Goal: Task Accomplishment & Management: Complete application form

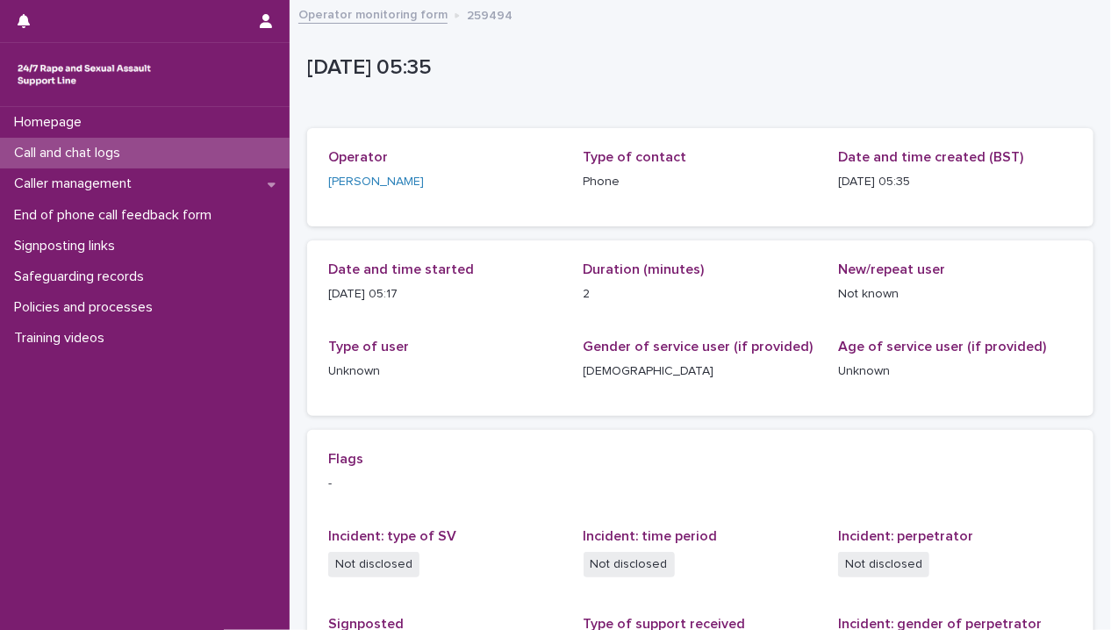
click at [157, 145] on div "Call and chat logs" at bounding box center [144, 153] width 289 height 31
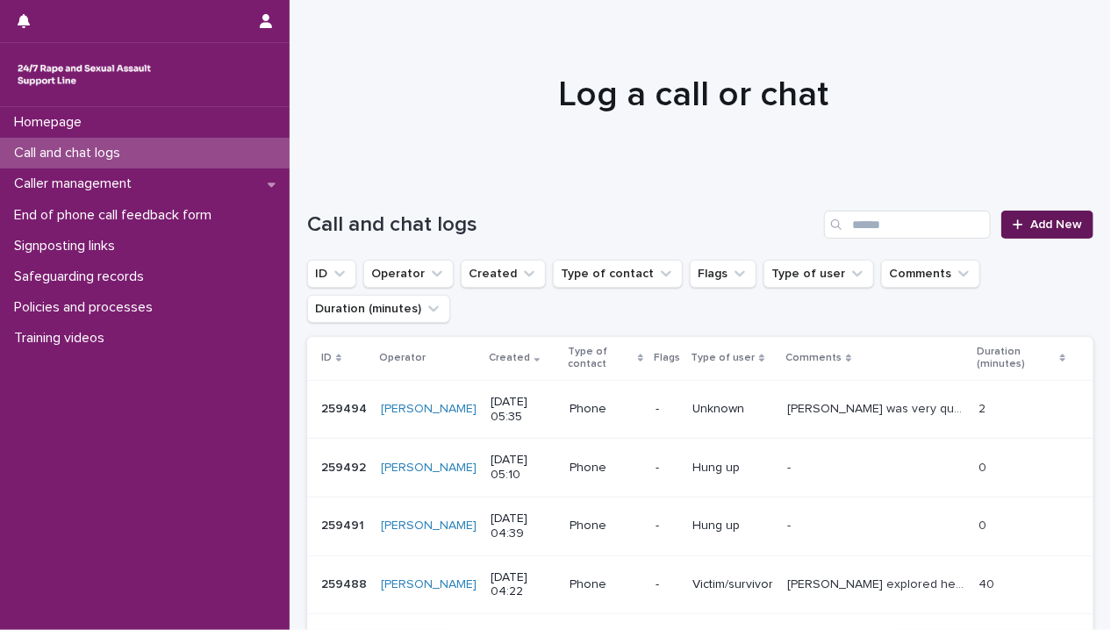
click at [1043, 229] on span "Add New" at bounding box center [1056, 224] width 52 height 12
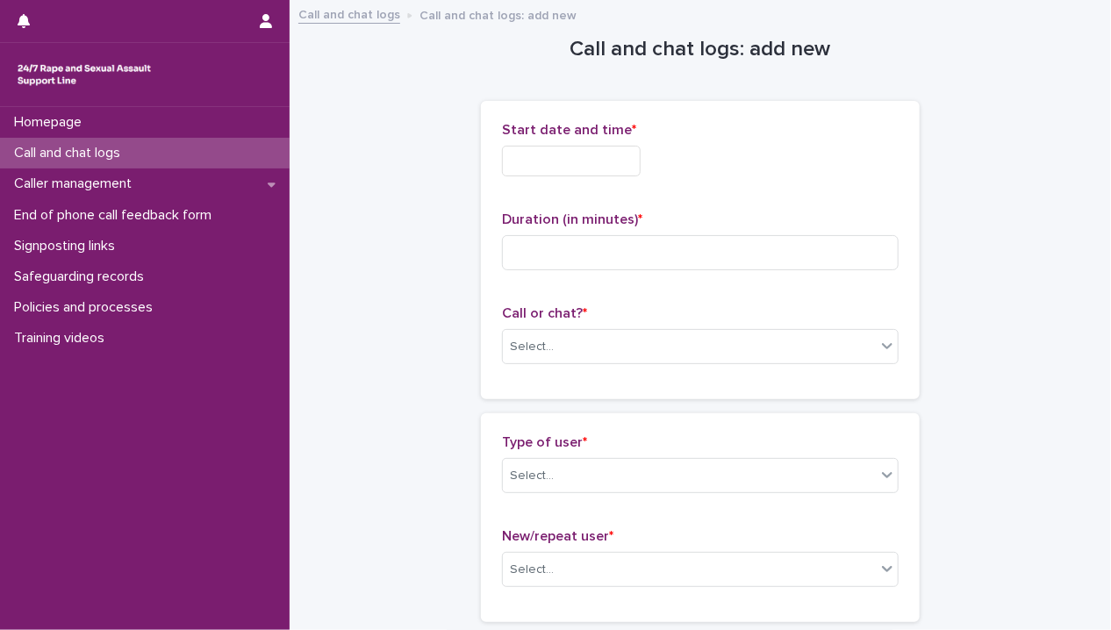
click at [577, 151] on input "text" at bounding box center [571, 161] width 139 height 31
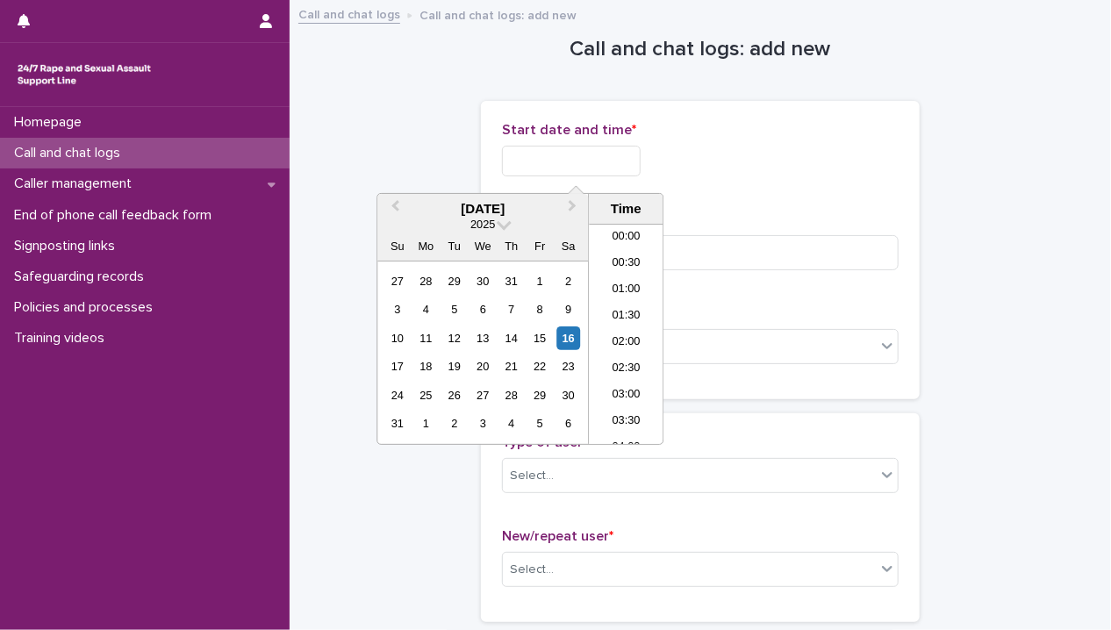
scroll to position [219, 0]
click at [625, 276] on li "05:00" at bounding box center [626, 281] width 75 height 26
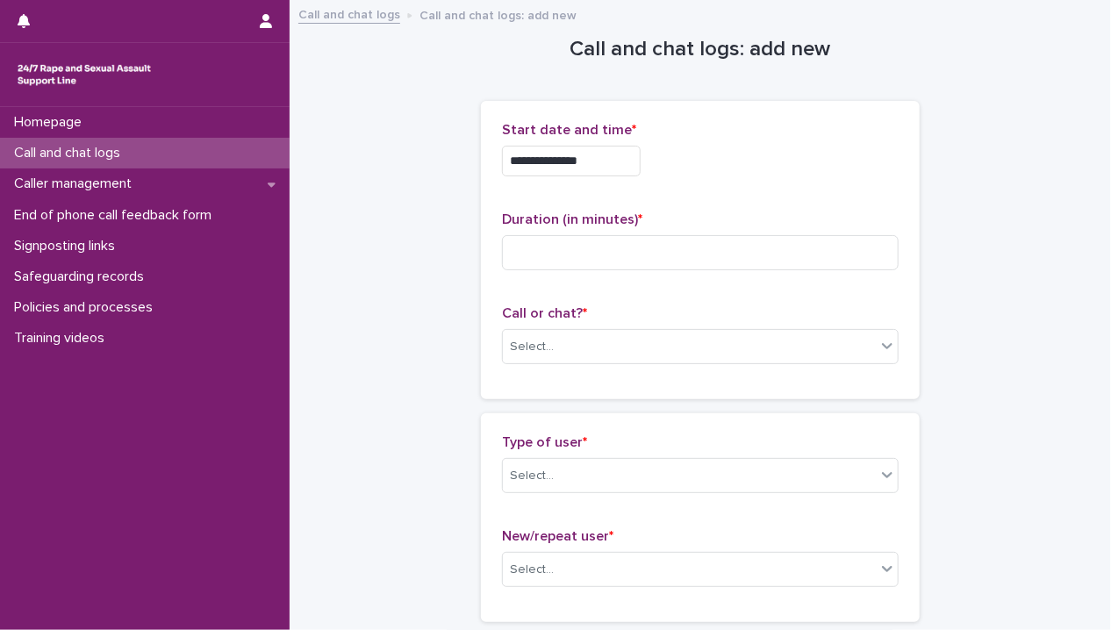
click at [590, 149] on input "**********" at bounding box center [571, 161] width 139 height 31
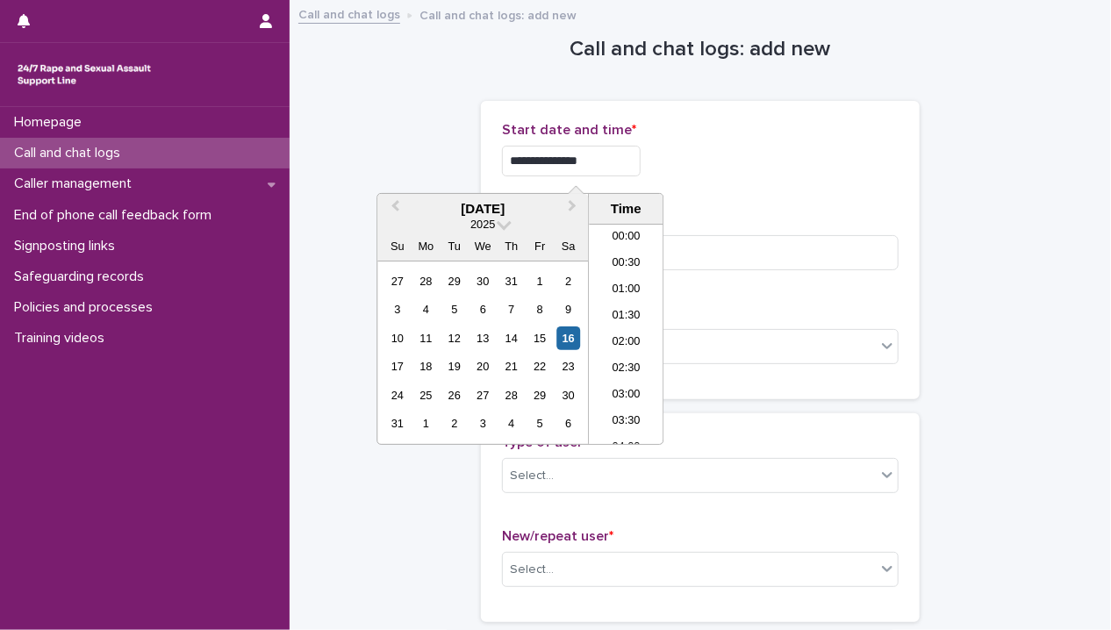
scroll to position [167, 0]
type input "**********"
click at [723, 260] on input at bounding box center [700, 252] width 396 height 35
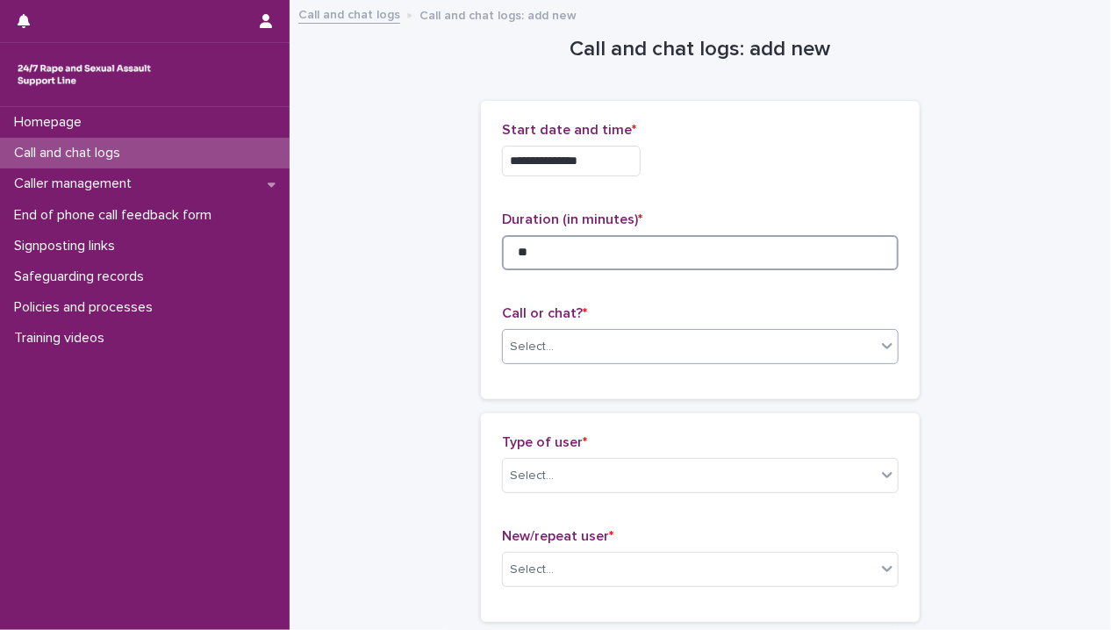
type input "**"
click at [621, 339] on div "Select..." at bounding box center [689, 346] width 373 height 29
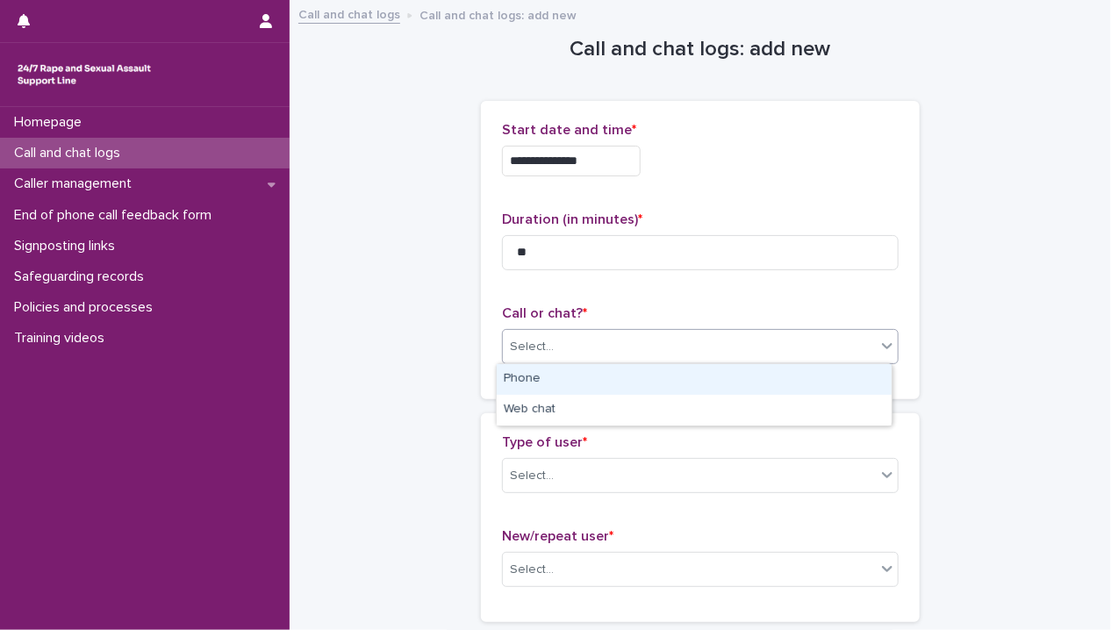
click at [604, 381] on div "Phone" at bounding box center [693, 379] width 395 height 31
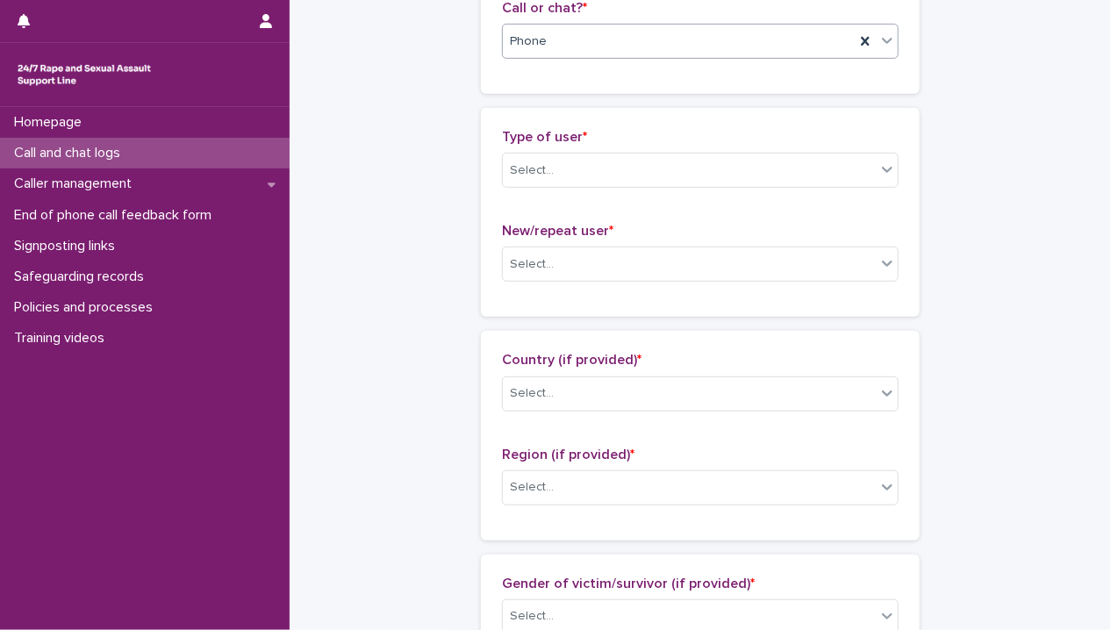
scroll to position [175, 0]
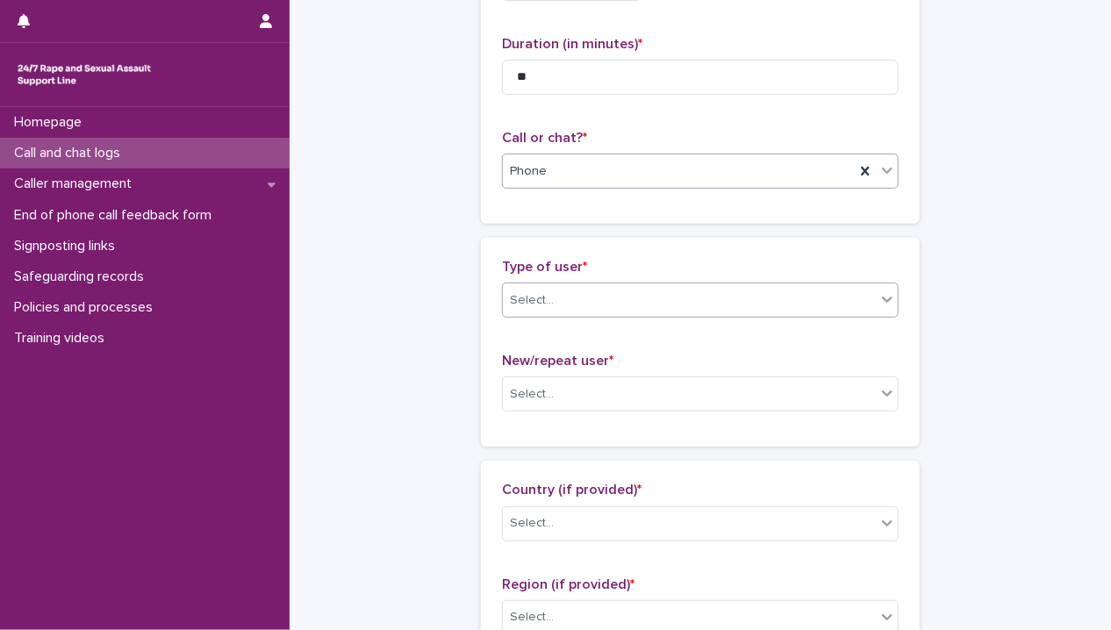
click at [586, 282] on div "Select..." at bounding box center [700, 299] width 396 height 35
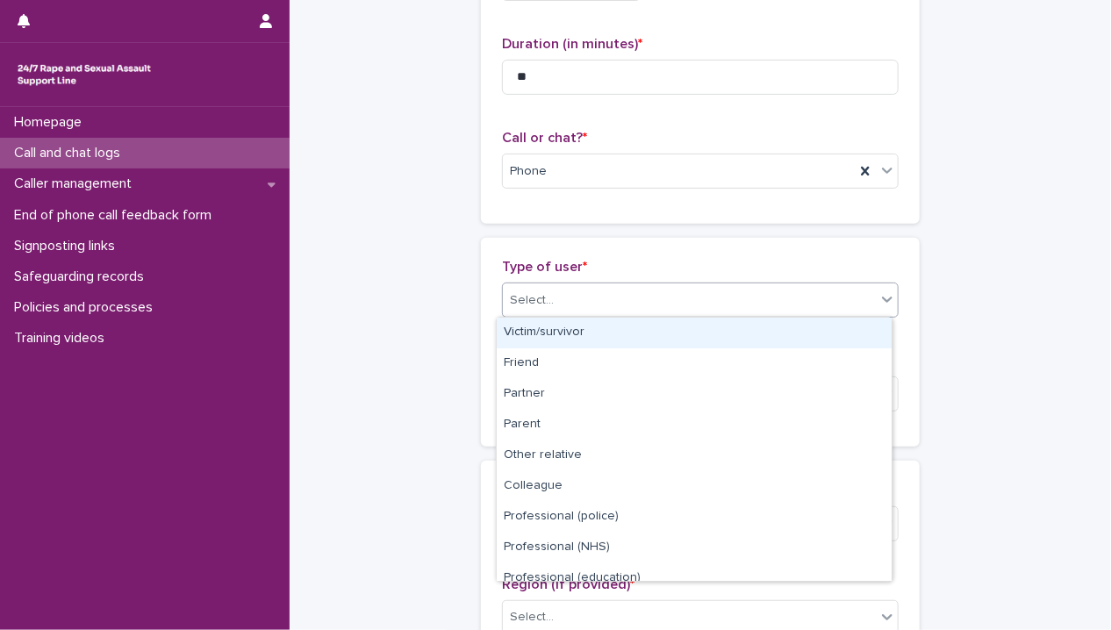
click at [599, 338] on div "Victim/survivor" at bounding box center [693, 333] width 395 height 31
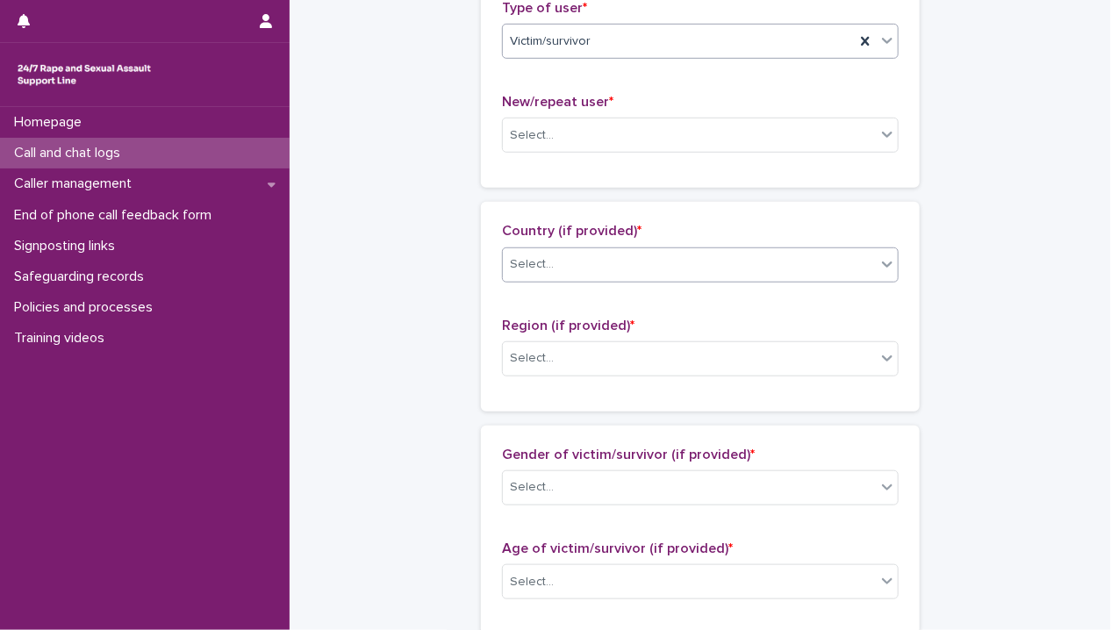
scroll to position [439, 0]
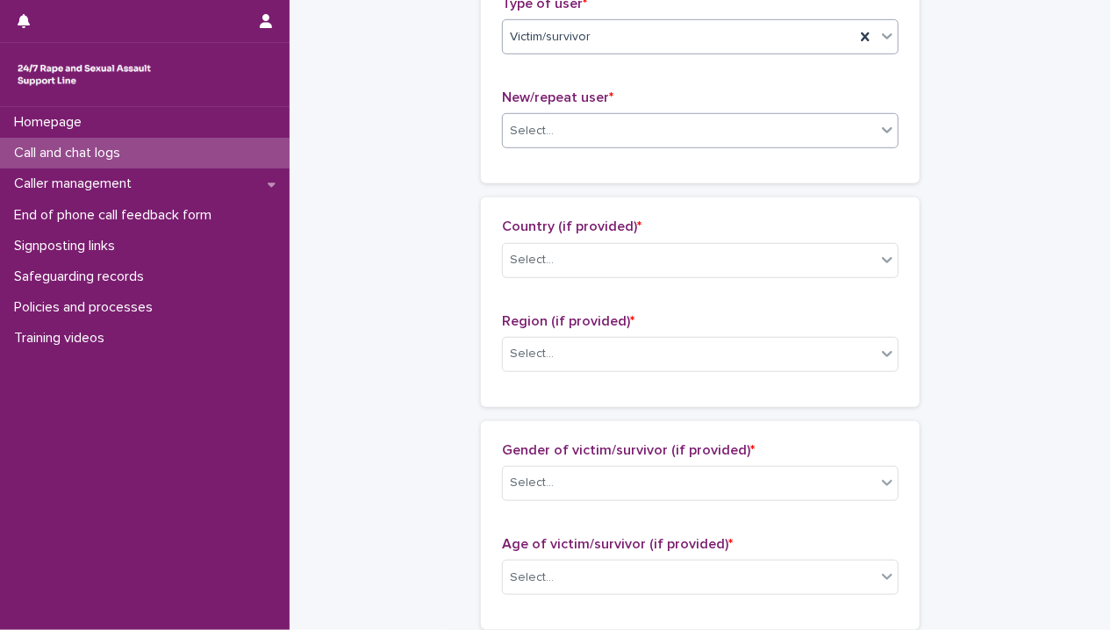
click at [656, 133] on div "Select..." at bounding box center [689, 131] width 373 height 29
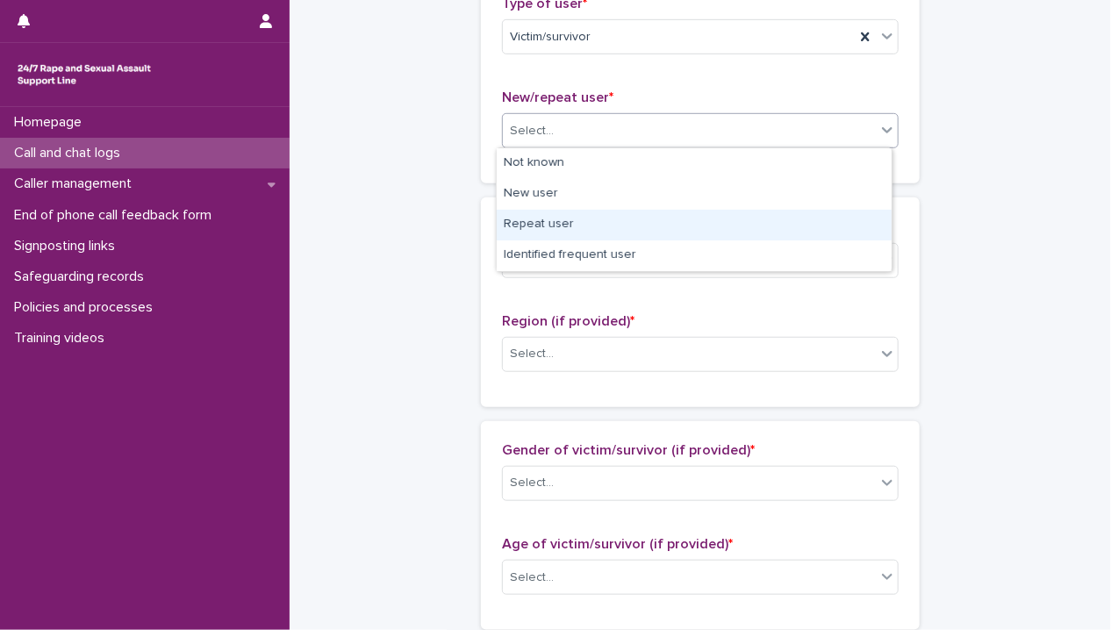
click at [633, 223] on div "Repeat user" at bounding box center [693, 225] width 395 height 31
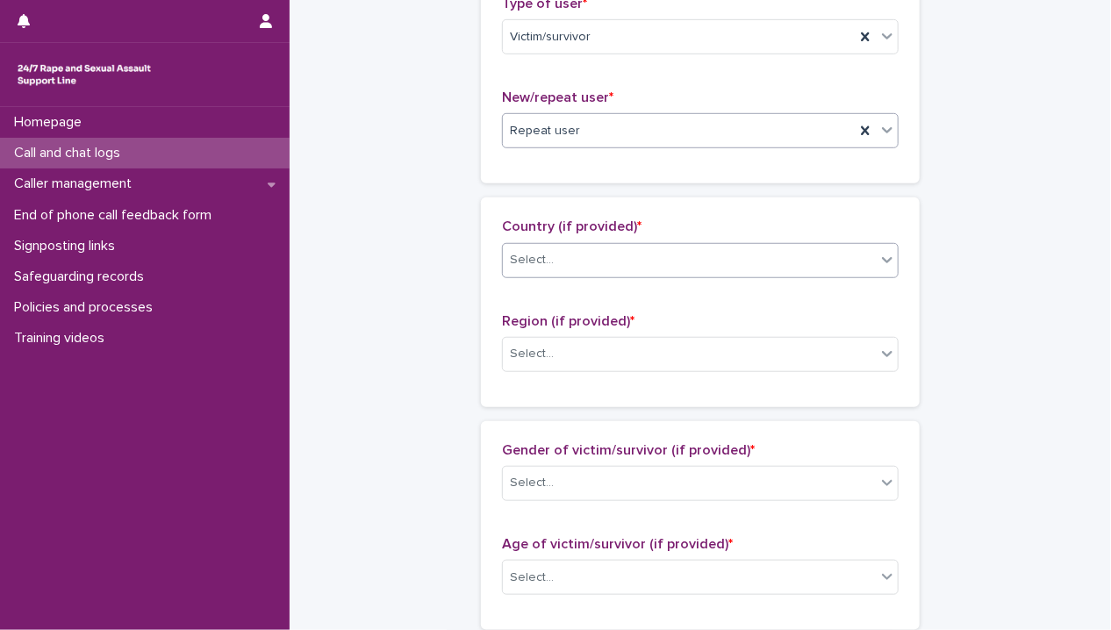
click at [635, 269] on div "Select..." at bounding box center [689, 260] width 373 height 29
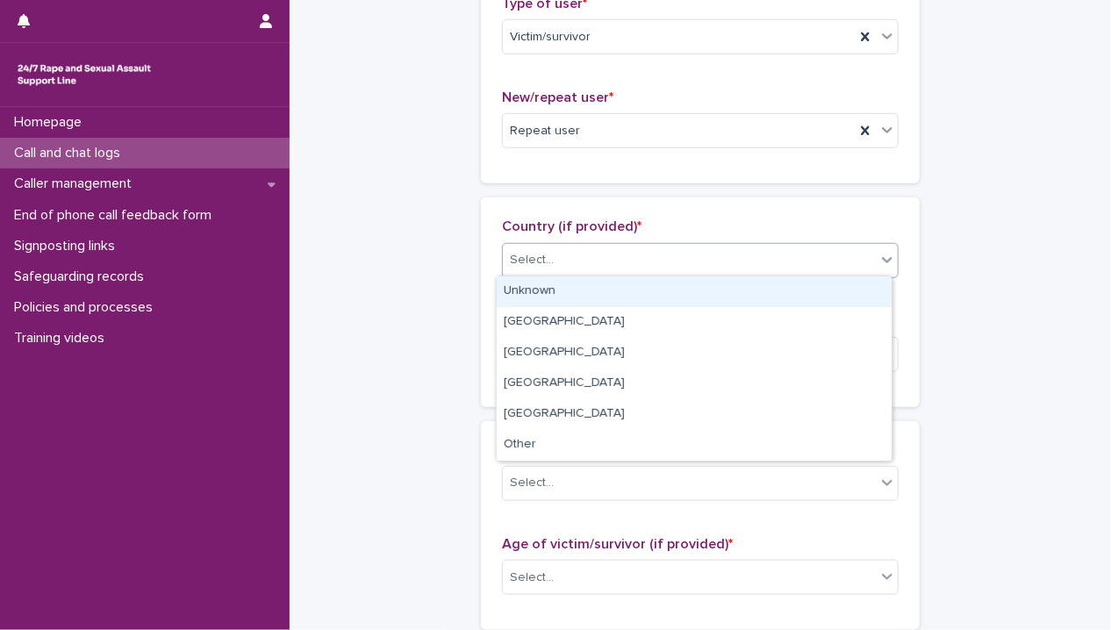
click at [632, 296] on div "Unknown" at bounding box center [693, 291] width 395 height 31
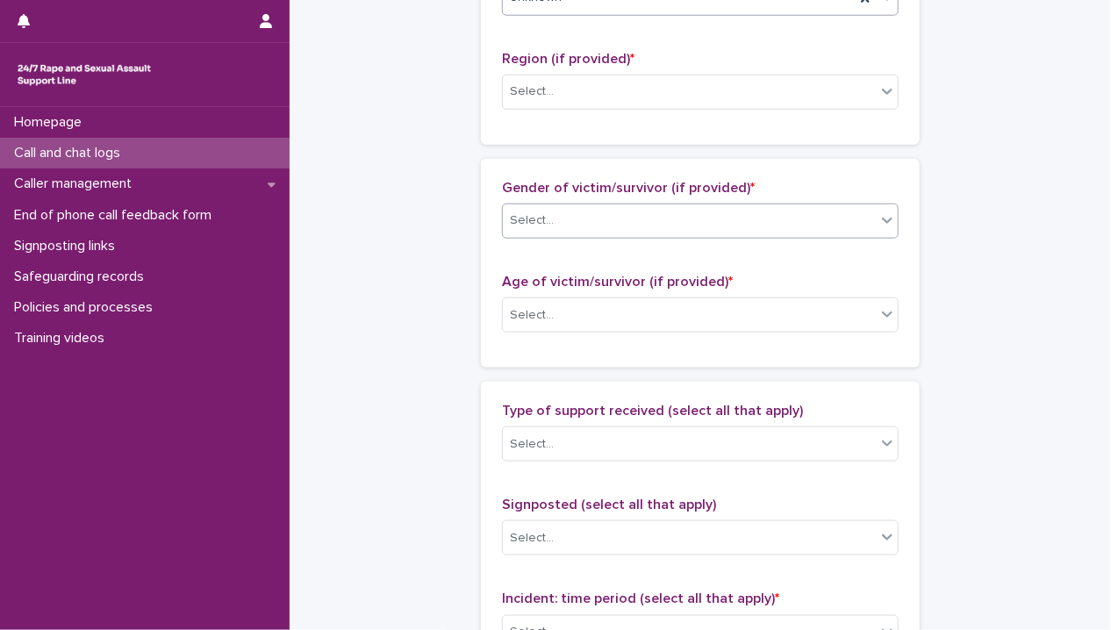
scroll to position [702, 0]
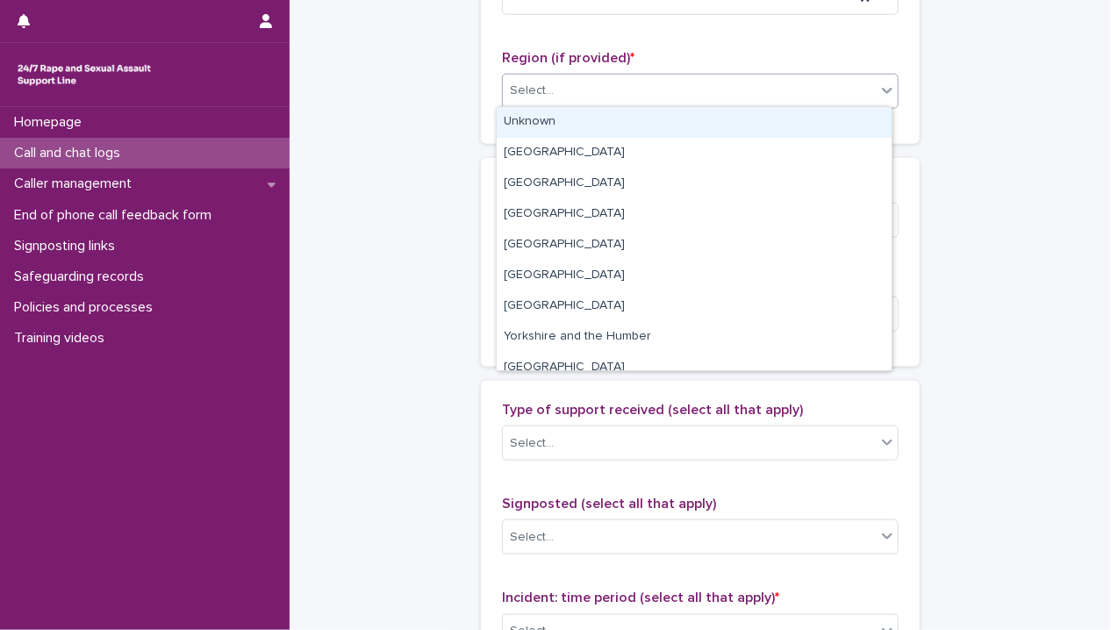
click at [635, 85] on div "Select..." at bounding box center [689, 90] width 373 height 29
click at [639, 124] on div "Unknown" at bounding box center [693, 122] width 395 height 31
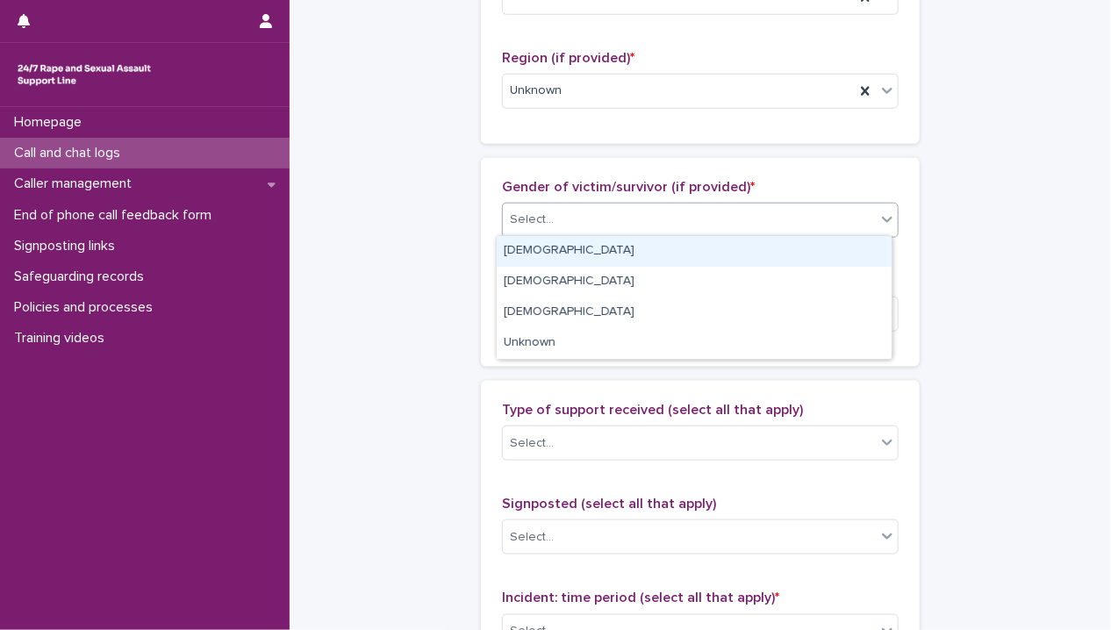
click at [639, 225] on div "Select..." at bounding box center [689, 219] width 373 height 29
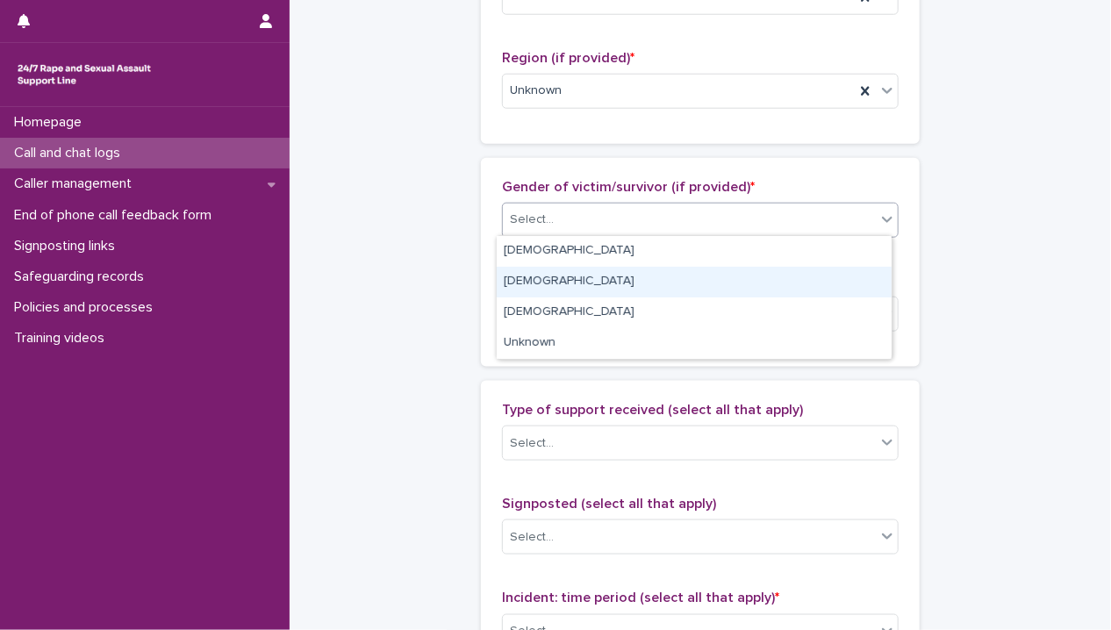
click at [626, 267] on div "[DEMOGRAPHIC_DATA]" at bounding box center [693, 282] width 395 height 31
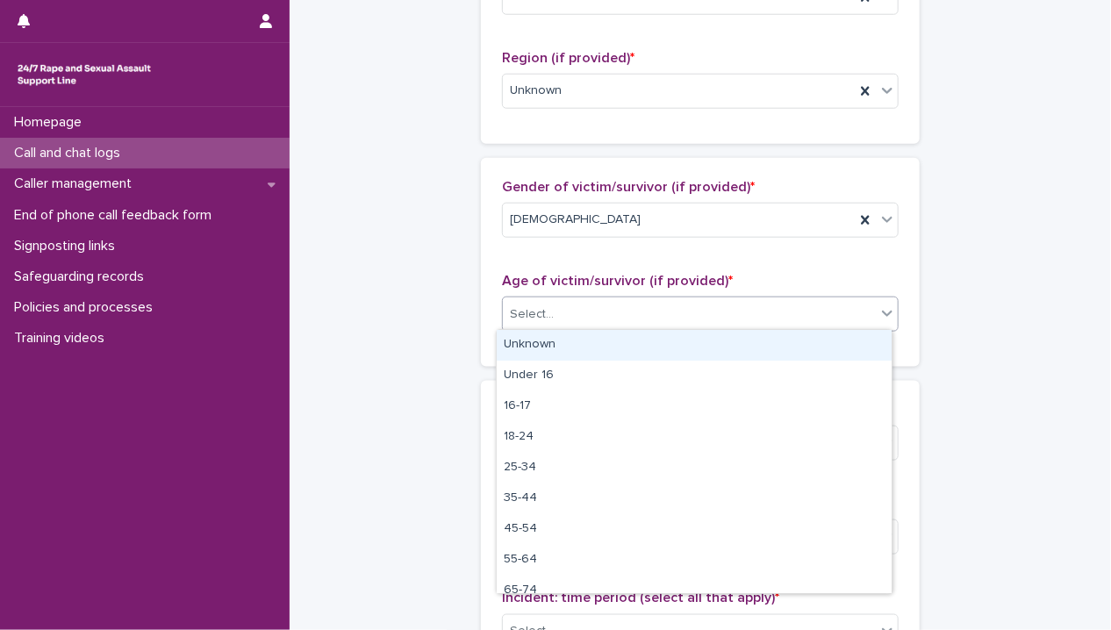
drag, startPoint x: 604, startPoint y: 303, endPoint x: 596, endPoint y: 323, distance: 21.7
click at [601, 306] on div "Select..." at bounding box center [689, 314] width 373 height 29
click at [589, 343] on div "Unknown" at bounding box center [693, 345] width 395 height 31
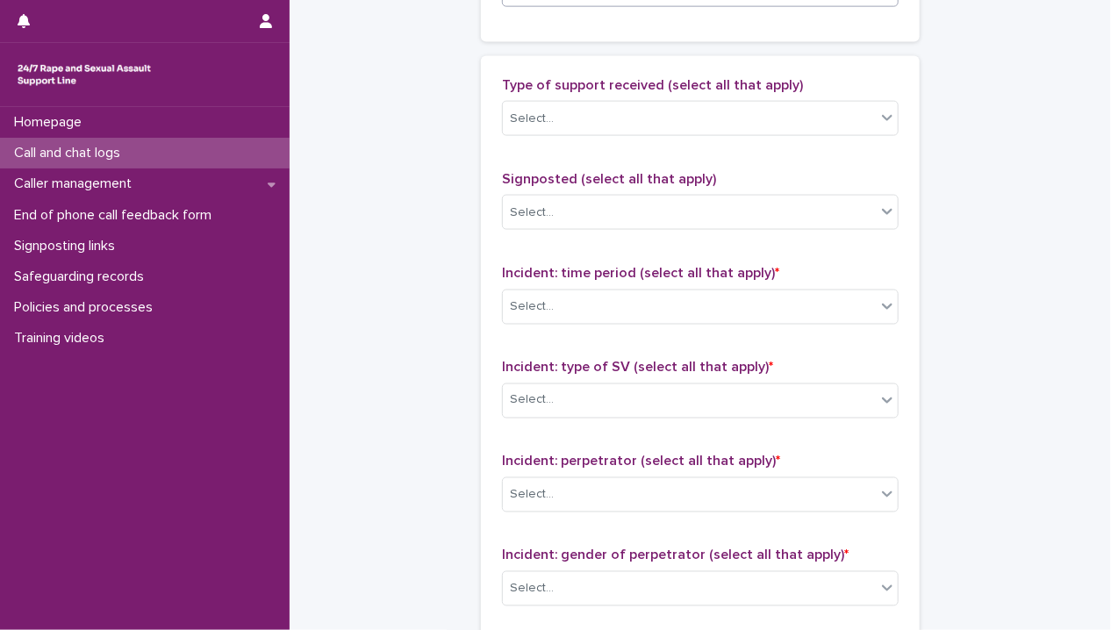
scroll to position [1053, 0]
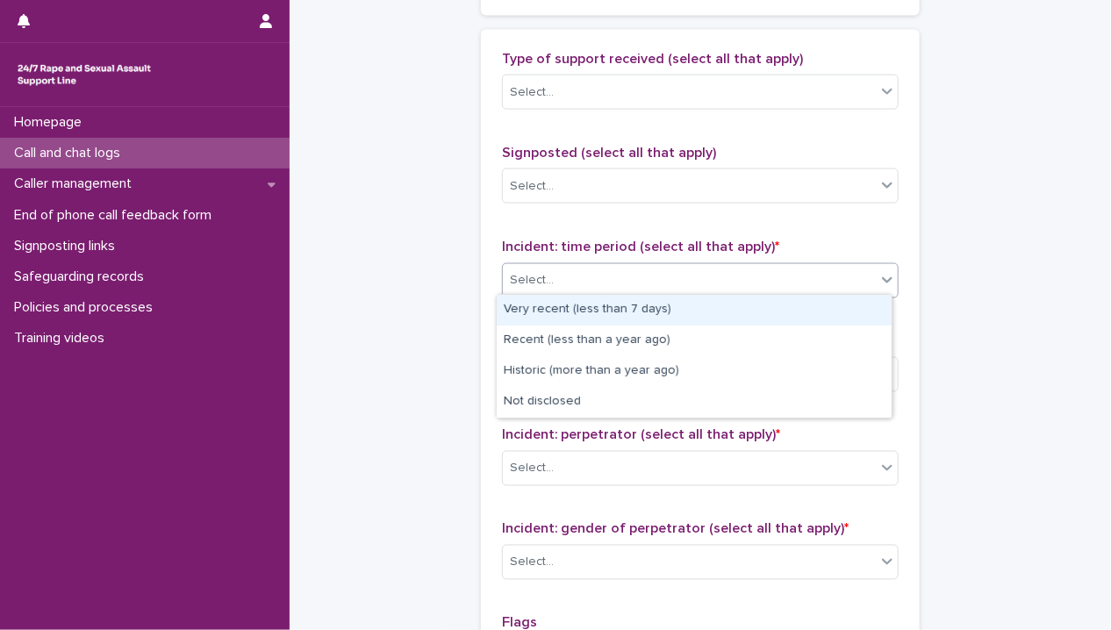
click at [599, 271] on div "Select..." at bounding box center [689, 280] width 373 height 29
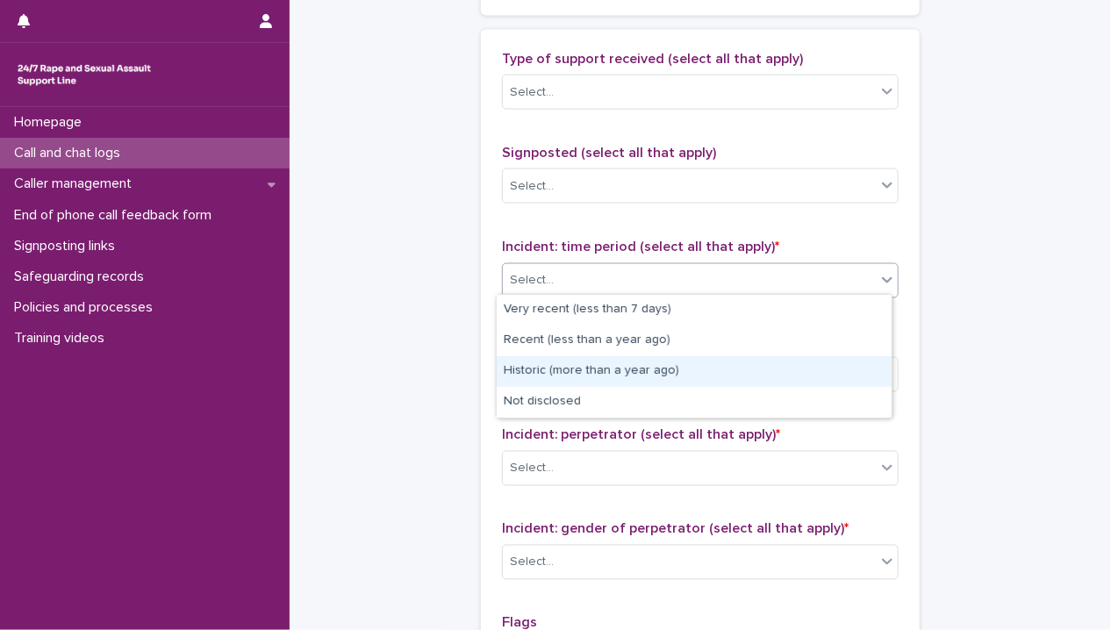
click at [600, 373] on div "Historic (more than a year ago)" at bounding box center [693, 371] width 395 height 31
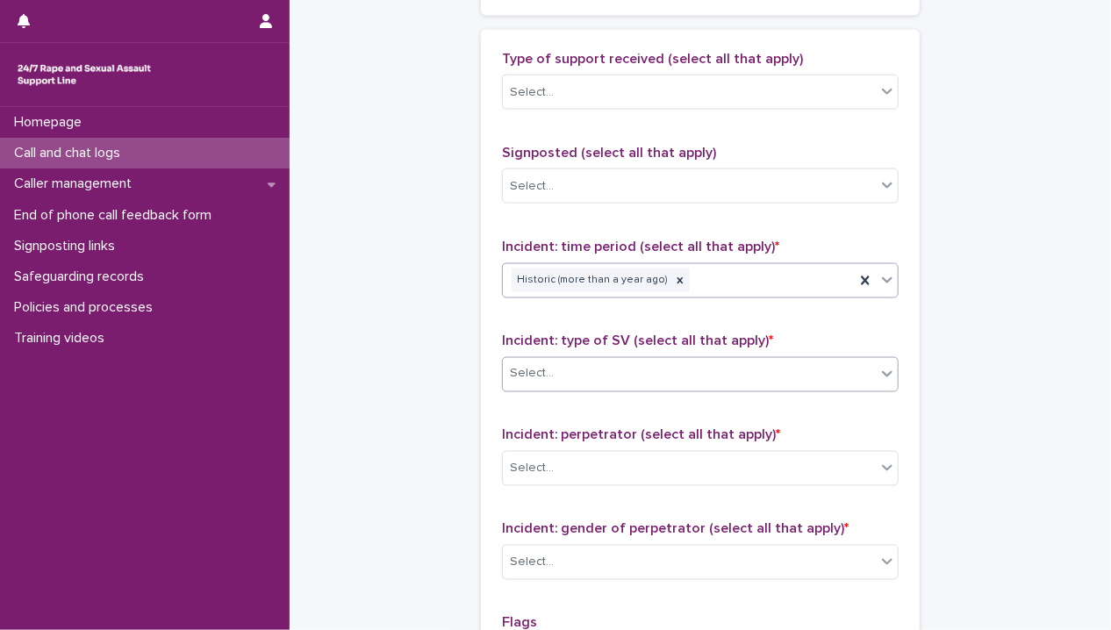
click at [587, 387] on body "**********" at bounding box center [555, 315] width 1111 height 630
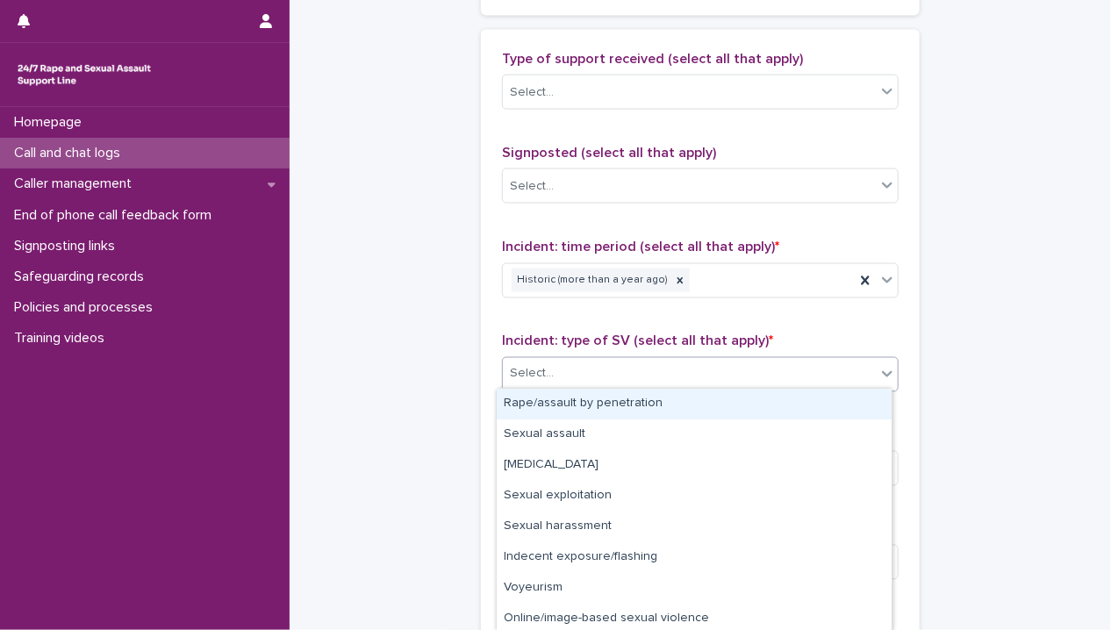
click at [584, 399] on div "Rape/assault by penetration" at bounding box center [693, 404] width 395 height 31
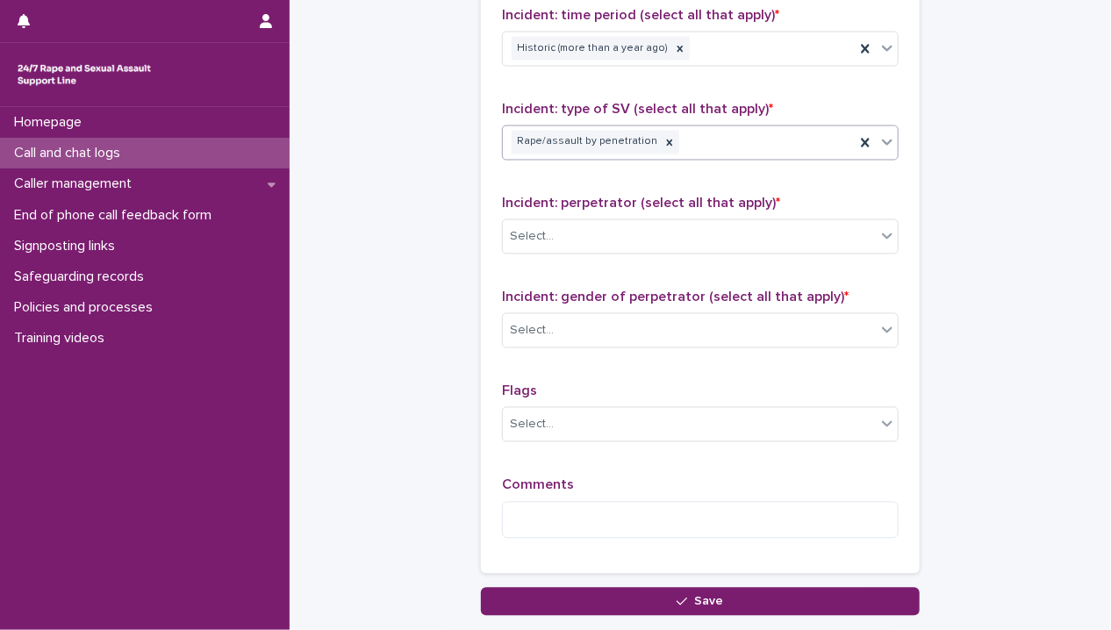
scroll to position [1316, 0]
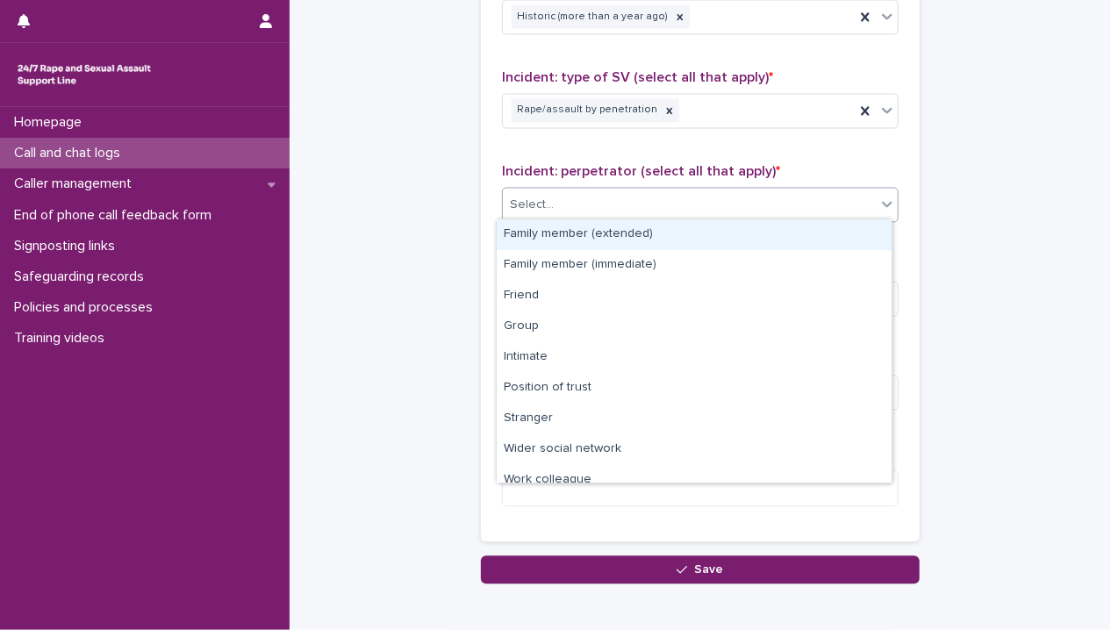
click at [619, 208] on div "Select..." at bounding box center [689, 205] width 373 height 29
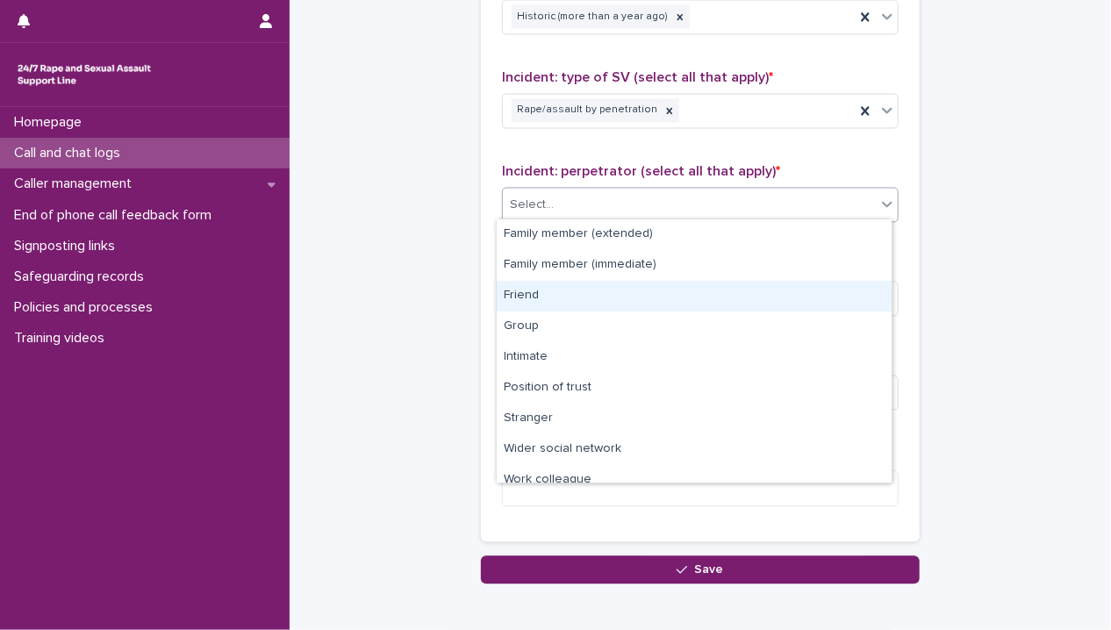
click at [607, 282] on div "Friend" at bounding box center [693, 296] width 395 height 31
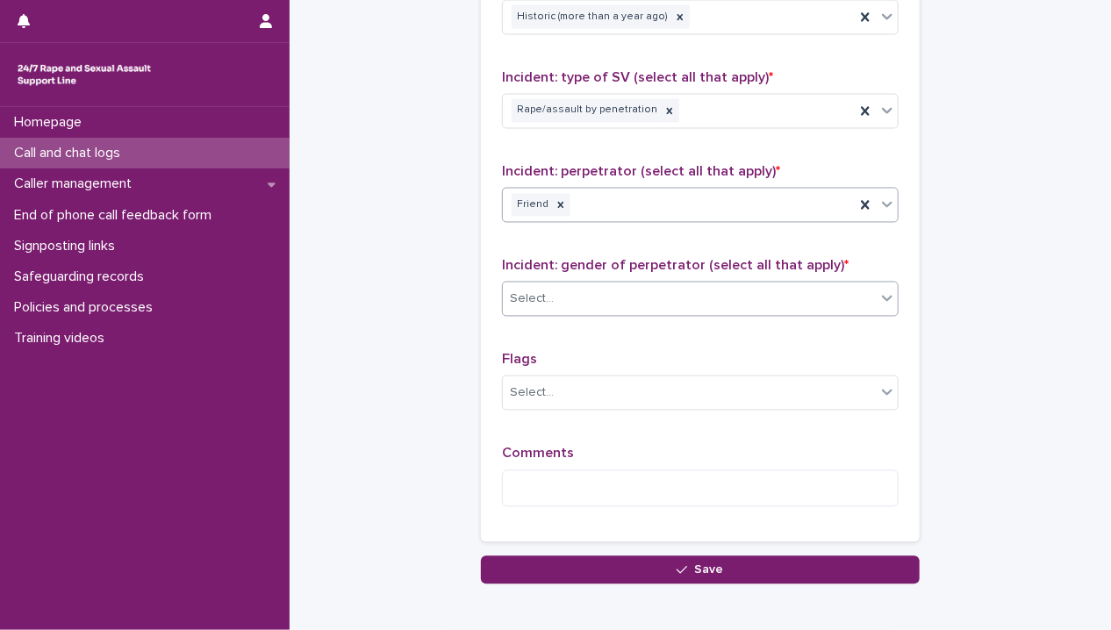
click at [625, 295] on div "Select..." at bounding box center [689, 299] width 373 height 29
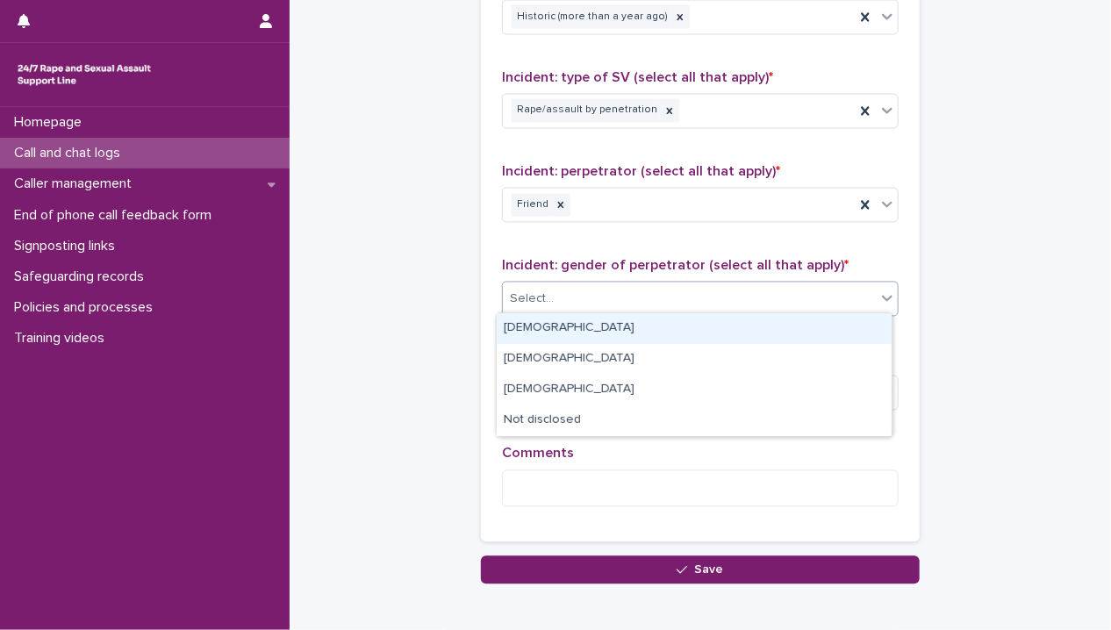
click at [620, 334] on div "[DEMOGRAPHIC_DATA]" at bounding box center [693, 328] width 395 height 31
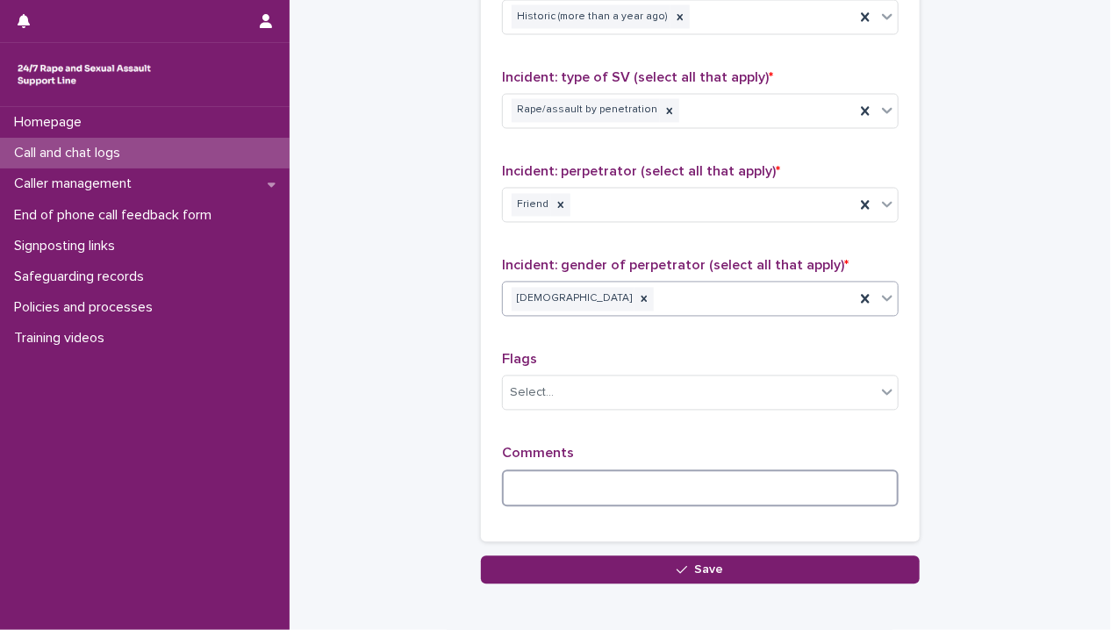
click at [593, 472] on textarea at bounding box center [700, 489] width 396 height 38
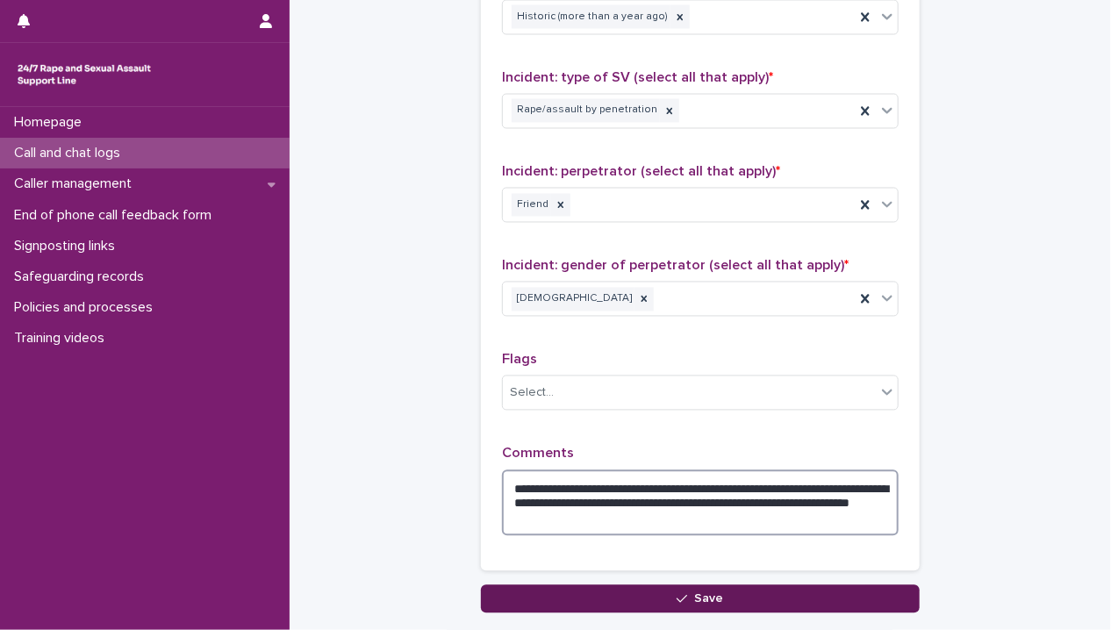
type textarea "**********"
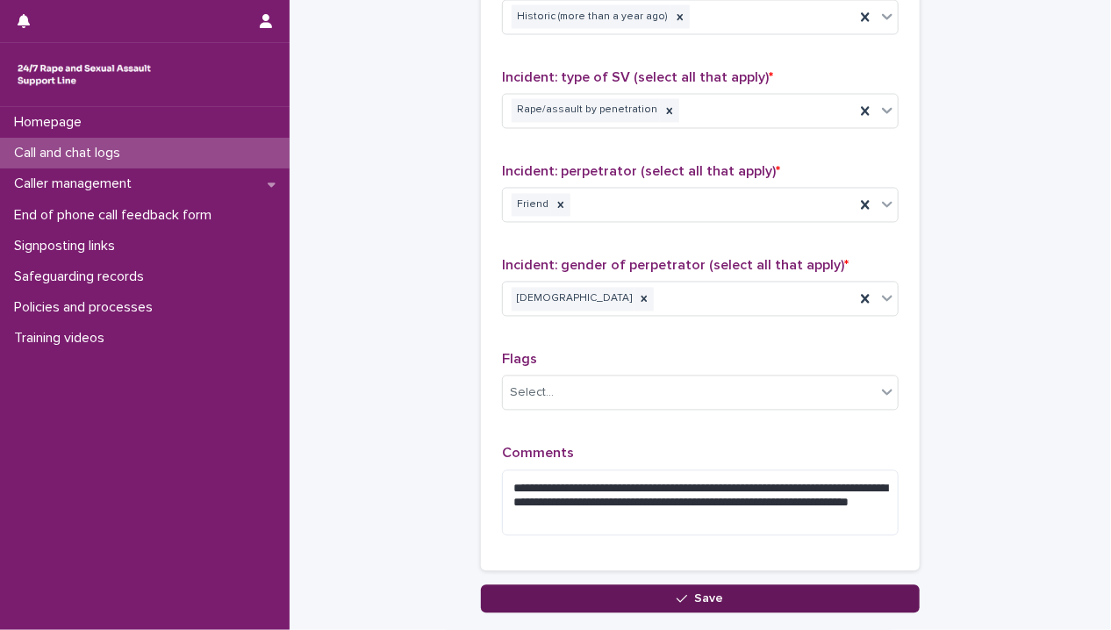
click at [639, 589] on button "Save" at bounding box center [700, 599] width 439 height 28
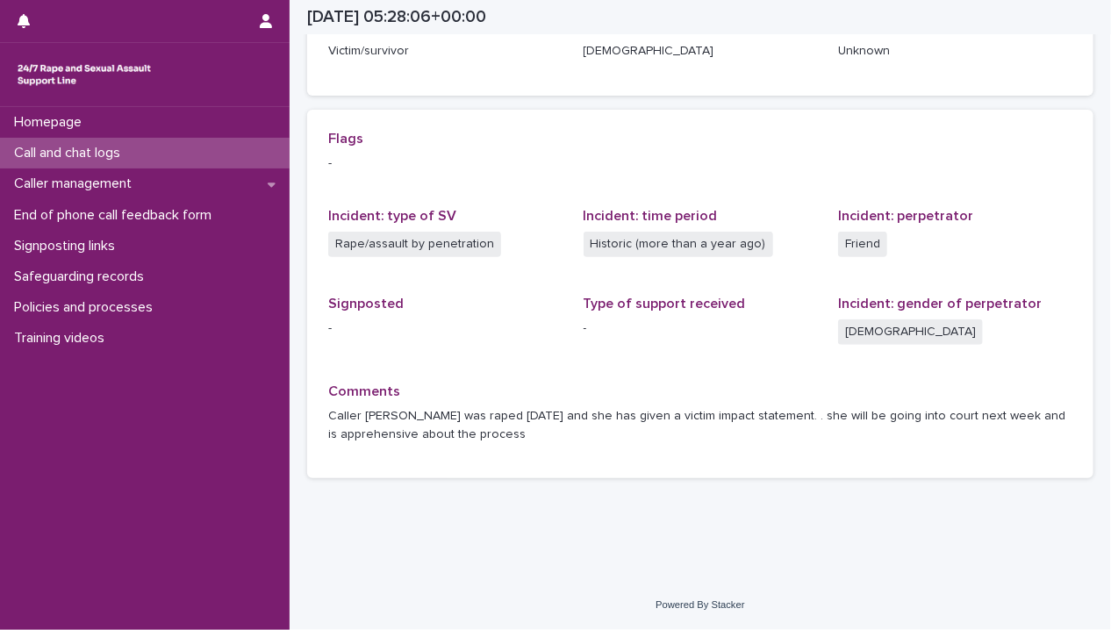
scroll to position [319, 0]
